Goal: Task Accomplishment & Management: Manage account settings

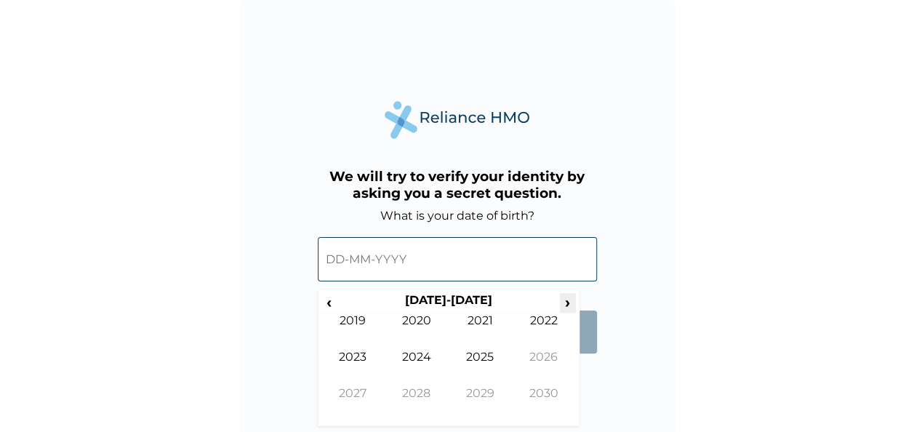
click at [570, 300] on span "›" at bounding box center [568, 302] width 16 height 18
click at [334, 304] on span "‹" at bounding box center [329, 302] width 15 height 18
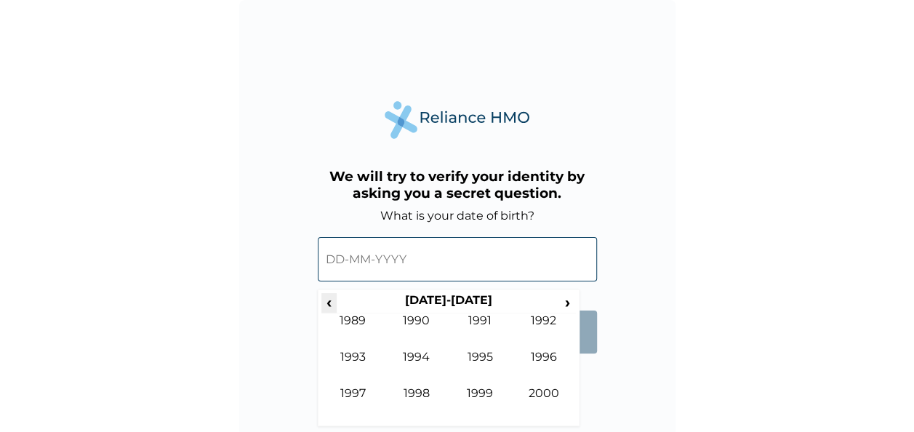
click at [334, 304] on span "‹" at bounding box center [329, 302] width 15 height 18
click at [567, 299] on span "›" at bounding box center [568, 302] width 16 height 18
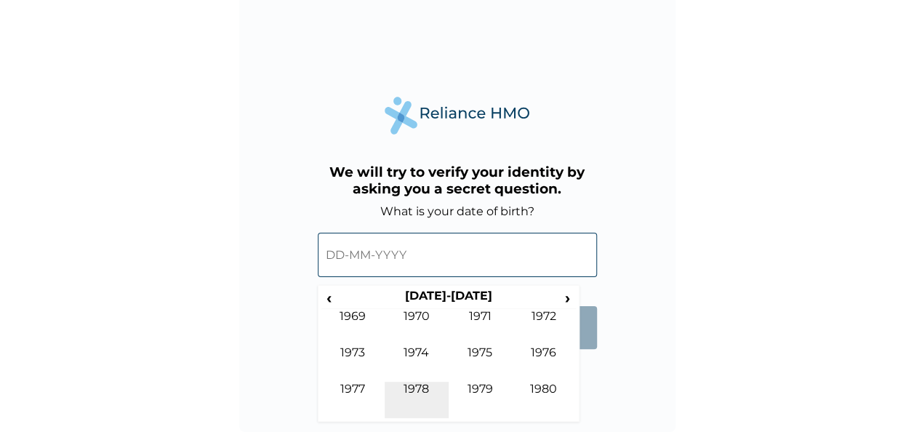
click at [407, 394] on td "1978" at bounding box center [417, 400] width 64 height 36
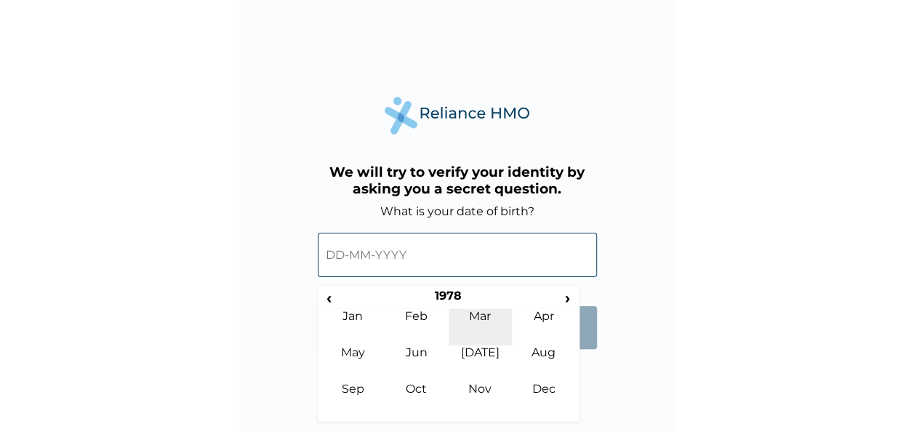
click at [482, 313] on td "Mar" at bounding box center [481, 327] width 64 height 36
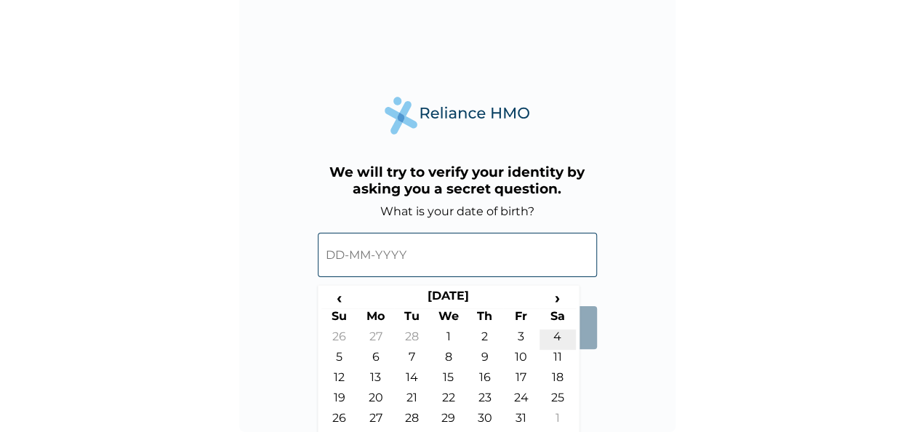
click at [565, 337] on td "4" at bounding box center [558, 340] width 36 height 20
type input "04-03-1978"
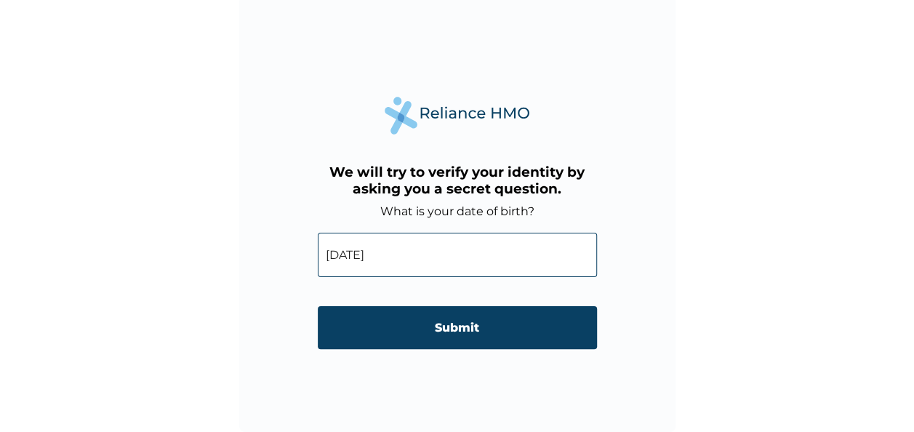
click at [478, 332] on input "Submit" at bounding box center [457, 327] width 279 height 43
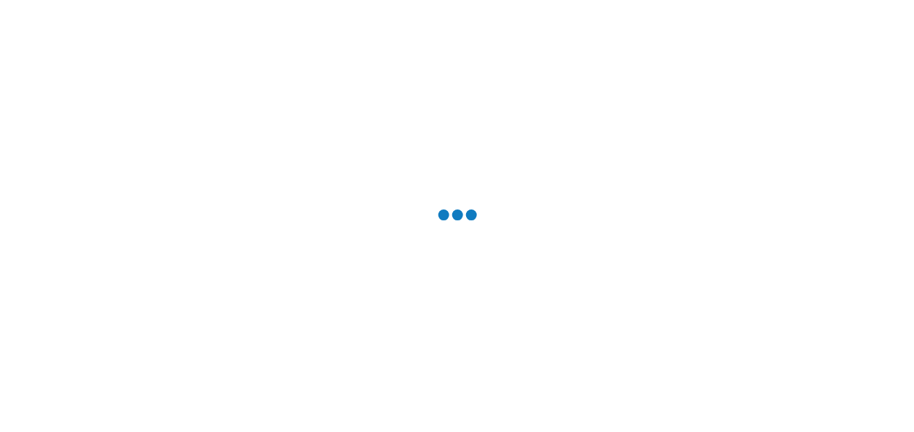
scroll to position [0, 0]
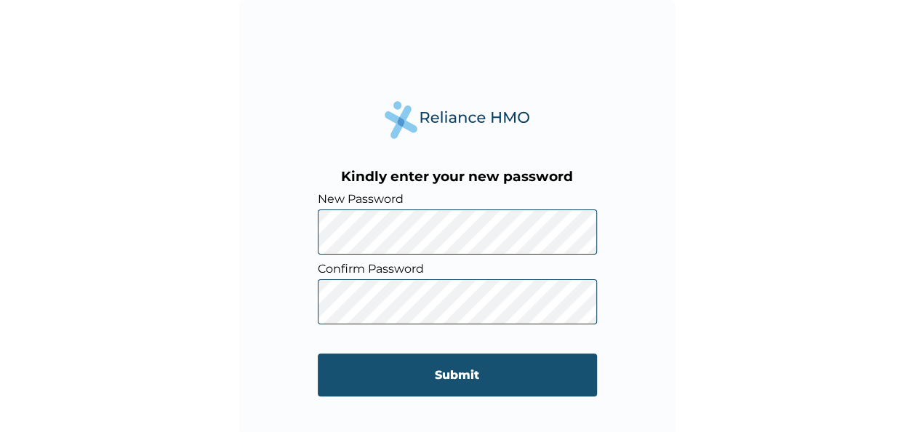
click at [493, 377] on input "Submit" at bounding box center [457, 375] width 279 height 43
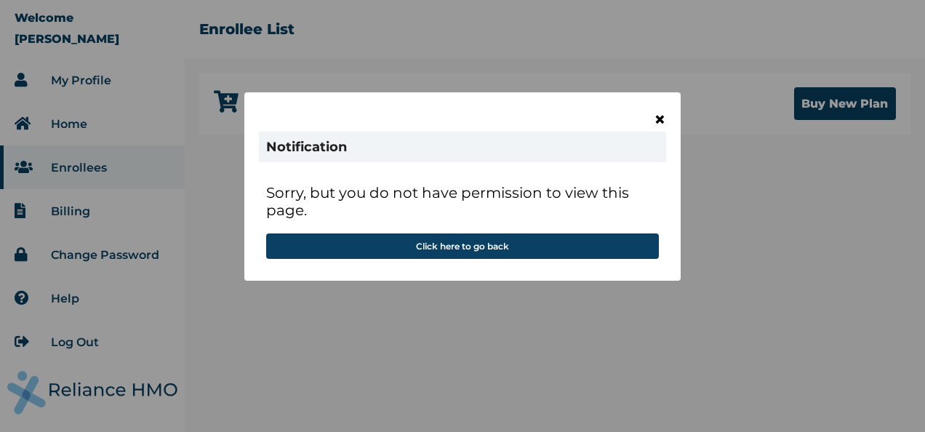
click at [662, 121] on span "×" at bounding box center [660, 119] width 12 height 25
